Goal: Task Accomplishment & Management: Use online tool/utility

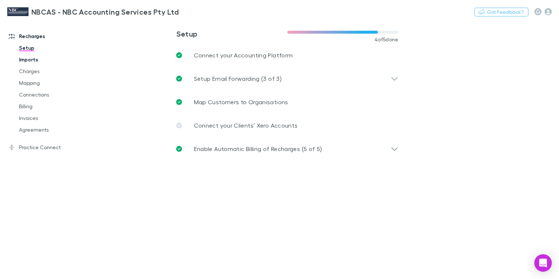
click at [37, 61] on link "Imports" at bounding box center [53, 60] width 83 height 12
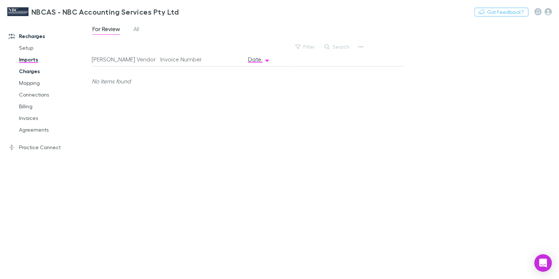
click at [29, 73] on link "Charges" at bounding box center [53, 71] width 83 height 12
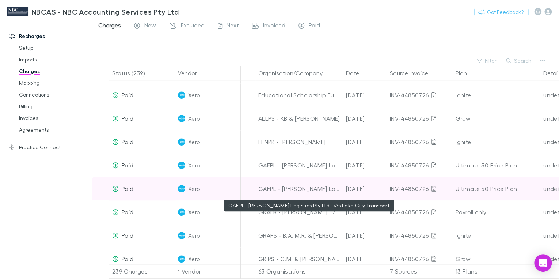
scroll to position [263, 0]
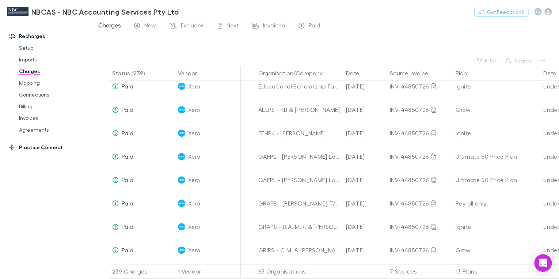
click at [29, 148] on link "Practice Connect" at bounding box center [47, 147] width 93 height 12
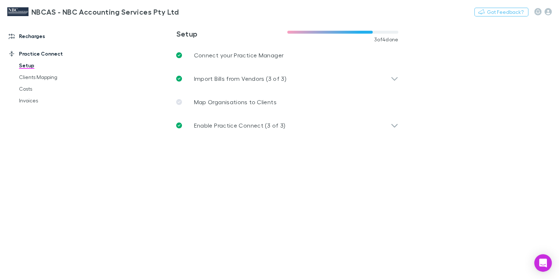
click at [24, 37] on link "Recharges" at bounding box center [47, 36] width 93 height 12
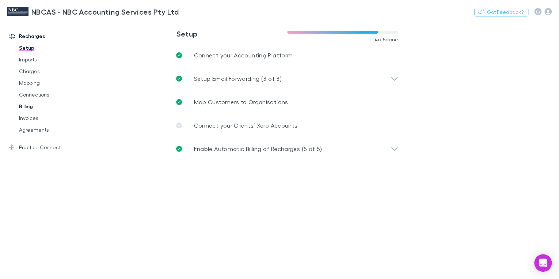
click at [29, 109] on link "Billing" at bounding box center [53, 106] width 83 height 12
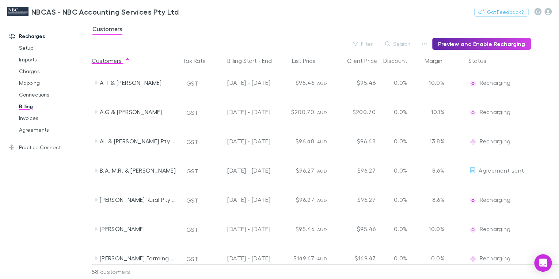
drag, startPoint x: 350, startPoint y: 32, endPoint x: 361, endPoint y: 28, distance: 11.3
click at [354, 30] on div "Customers" at bounding box center [325, 31] width 467 height 14
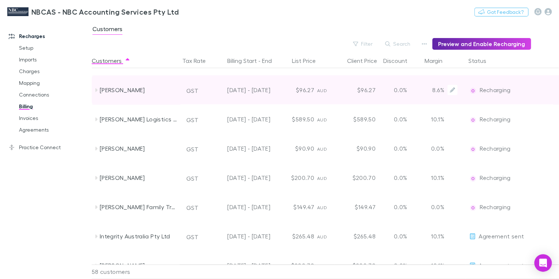
scroll to position [380, 0]
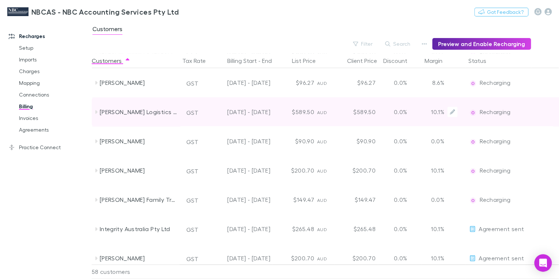
click at [493, 111] on span "Recharging" at bounding box center [495, 111] width 31 height 7
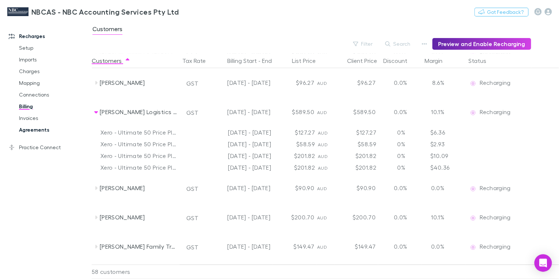
click at [25, 131] on link "Agreements" at bounding box center [53, 130] width 83 height 12
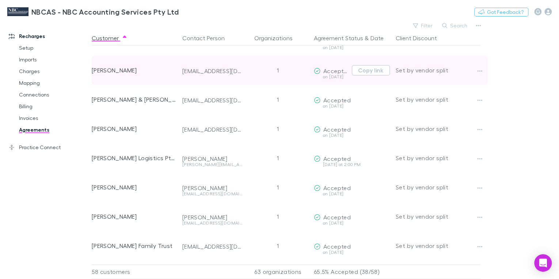
scroll to position [322, 0]
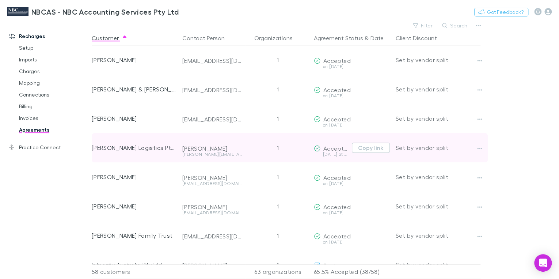
click at [333, 154] on div "[DATE] at 2:00 PM" at bounding box center [331, 154] width 35 height 4
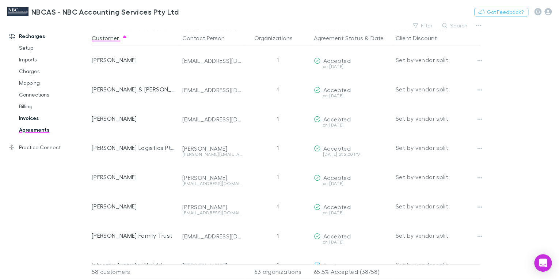
drag, startPoint x: 26, startPoint y: 118, endPoint x: 31, endPoint y: 121, distance: 5.9
click at [26, 119] on link "Invoices" at bounding box center [53, 118] width 83 height 12
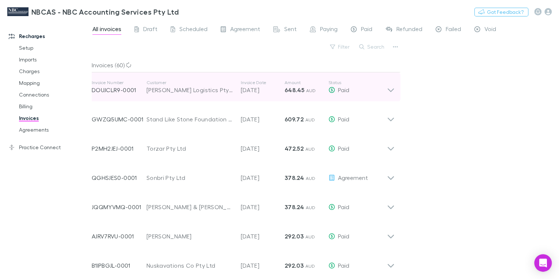
click at [392, 90] on icon at bounding box center [391, 90] width 6 height 4
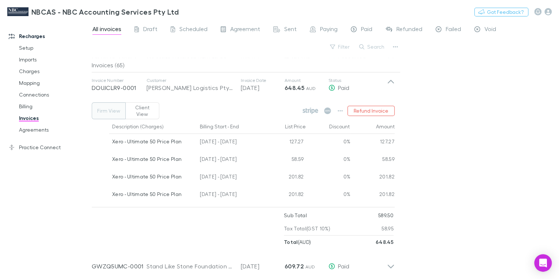
scroll to position [146, 0]
